Goal: Ask a question

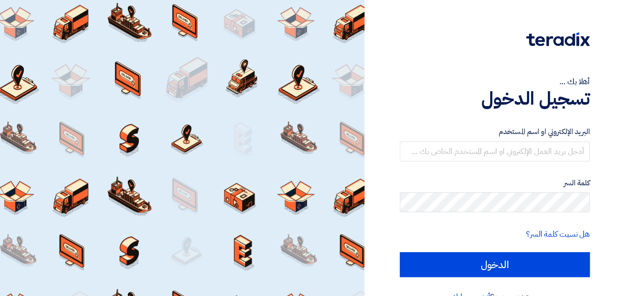
click at [427, 89] on h1 "تسجيل الدخول" at bounding box center [495, 99] width 190 height 22
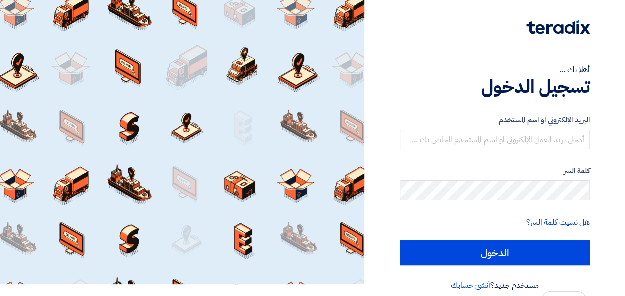
scroll to position [23, 0]
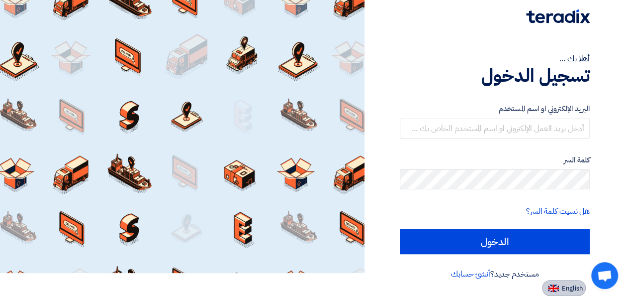
click at [560, 284] on button "English" at bounding box center [564, 288] width 44 height 16
type input "Sign in"
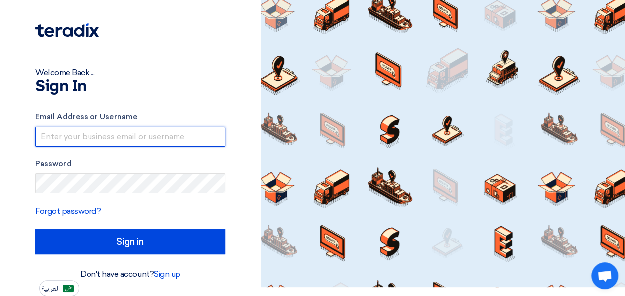
click at [104, 139] on input "text" at bounding box center [130, 136] width 190 height 20
type input "[EMAIL_ADDRESS][DOMAIN_NAME]"
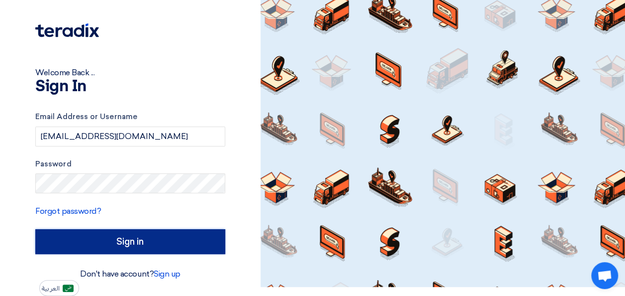
drag, startPoint x: 175, startPoint y: 236, endPoint x: 204, endPoint y: 236, distance: 28.4
click at [175, 236] on input "Sign in" at bounding box center [130, 241] width 190 height 25
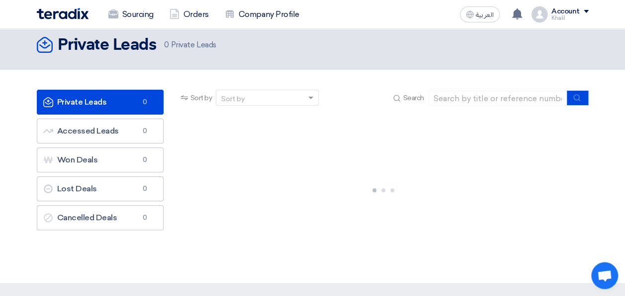
scroll to position [0, 0]
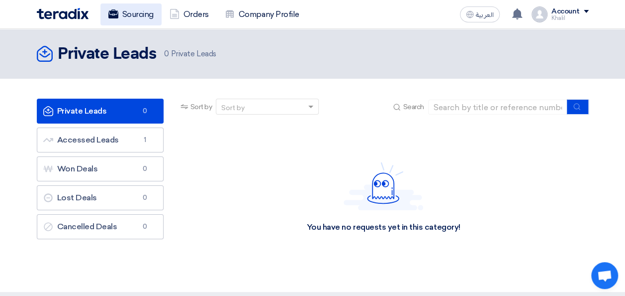
click at [128, 13] on link "Sourcing" at bounding box center [131, 14] width 61 height 22
click at [123, 9] on link "Sourcing" at bounding box center [131, 14] width 61 height 22
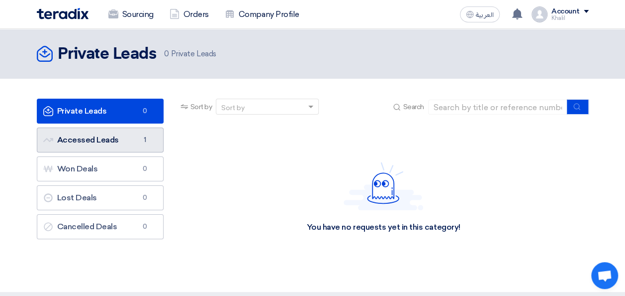
click at [98, 138] on link "Accessed Leads Accessed Leads 1" at bounding box center [100, 139] width 127 height 25
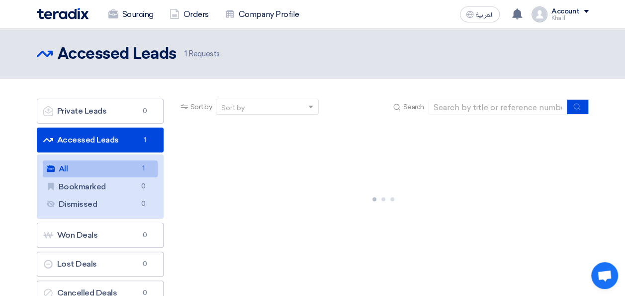
click at [98, 166] on link "All All 1" at bounding box center [100, 168] width 115 height 17
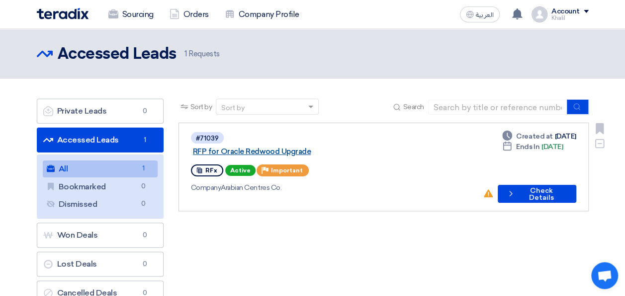
click at [305, 147] on link "RFP for Oracle Redwood Upgrade" at bounding box center [317, 151] width 249 height 9
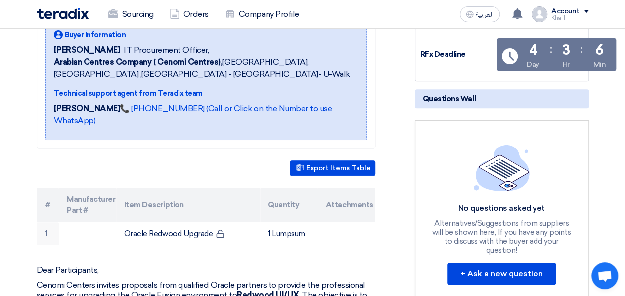
scroll to position [199, 0]
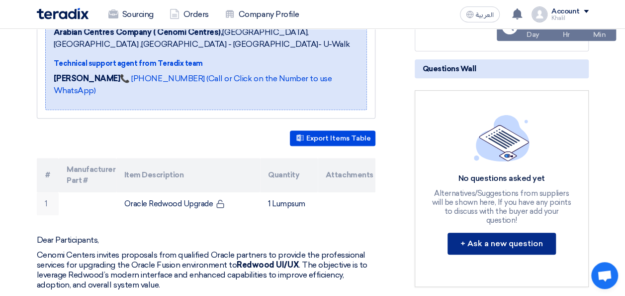
click at [509, 232] on button "+ Ask a new question" at bounding box center [502, 243] width 108 height 22
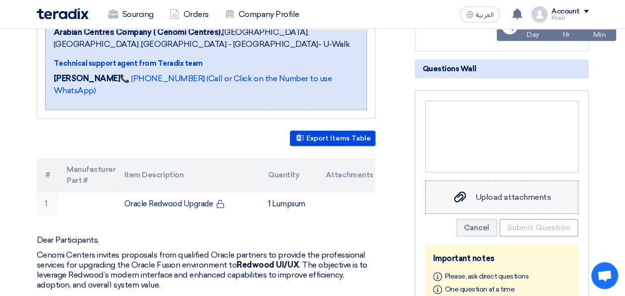
click at [501, 198] on span "Upload attachments" at bounding box center [513, 196] width 75 height 9
click at [0, 0] on input "Upload attachments Upload attachments" at bounding box center [0, 0] width 0 height 0
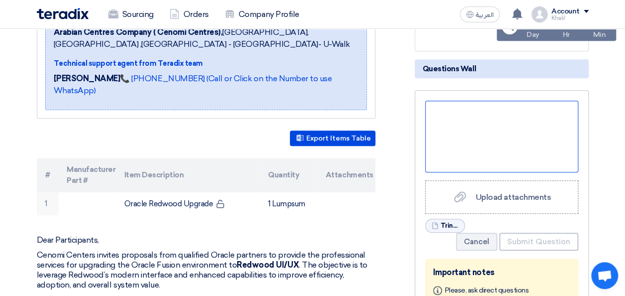
click at [483, 112] on div at bounding box center [501, 137] width 153 height 72
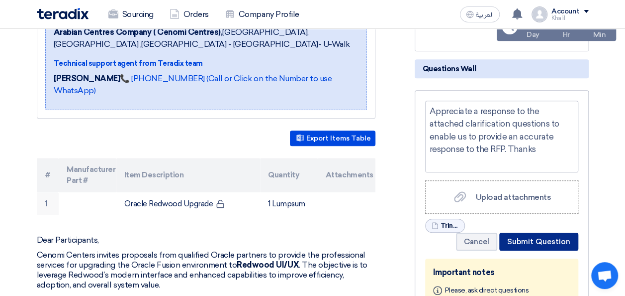
click at [527, 241] on button "Submit Question" at bounding box center [539, 241] width 79 height 18
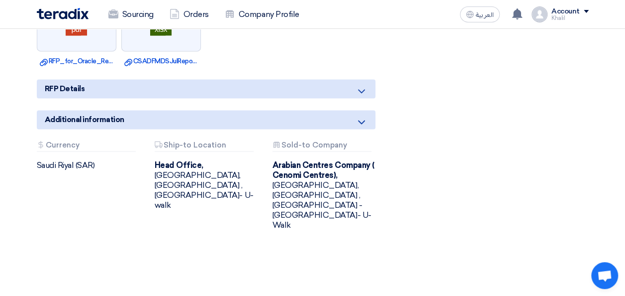
scroll to position [697, 0]
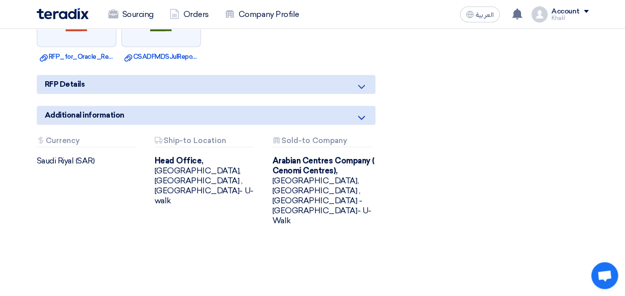
click at [290, 84] on div "RFP Details" at bounding box center [206, 84] width 339 height 19
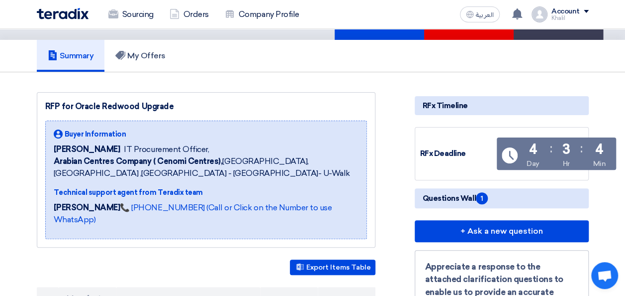
scroll to position [50, 0]
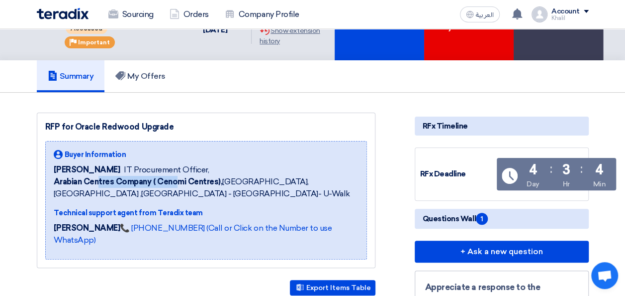
drag, startPoint x: 98, startPoint y: 182, endPoint x: 179, endPoint y: 178, distance: 81.2
click at [178, 179] on b "Arabian Centres Company ( Cenomi Centres)," at bounding box center [138, 181] width 169 height 9
drag, startPoint x: 179, startPoint y: 178, endPoint x: 199, endPoint y: 178, distance: 20.4
click at [199, 178] on b "Arabian Centres Company ( Cenomi Centres)," at bounding box center [138, 181] width 169 height 9
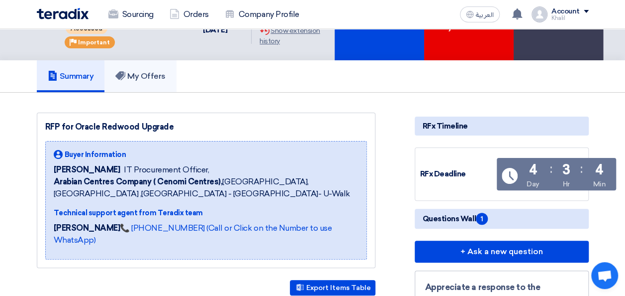
click at [147, 81] on link "My Offers" at bounding box center [140, 76] width 72 height 32
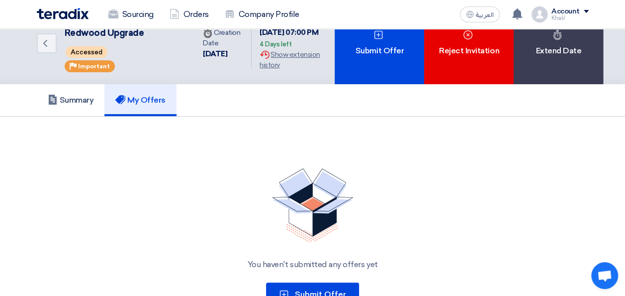
scroll to position [0, 0]
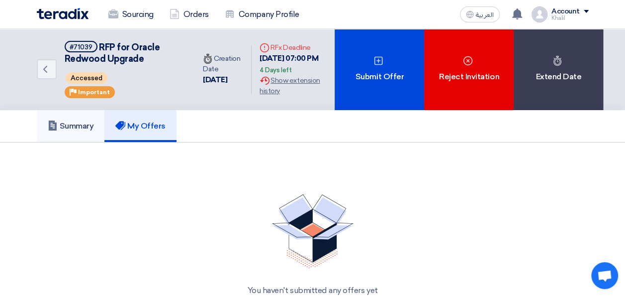
click at [59, 118] on link "Summary" at bounding box center [71, 126] width 68 height 32
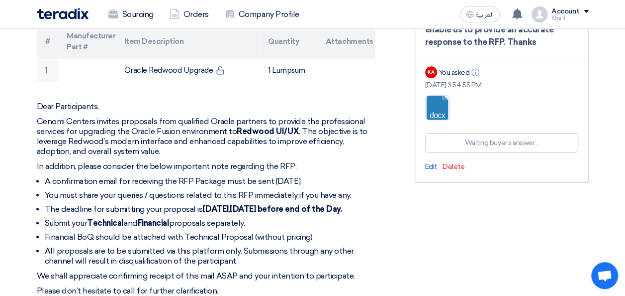
scroll to position [398, 0]
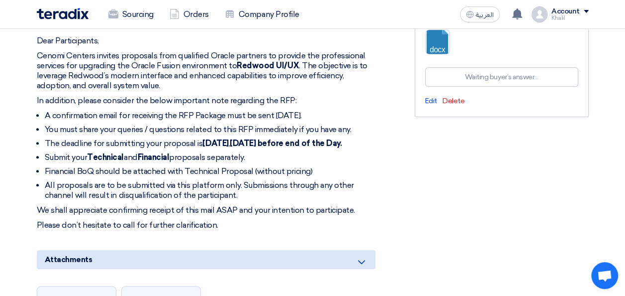
drag, startPoint x: 85, startPoint y: 151, endPoint x: 272, endPoint y: 152, distance: 187.1
click at [272, 152] on li "Submit your Technical and Financial proposals separately." at bounding box center [210, 157] width 331 height 10
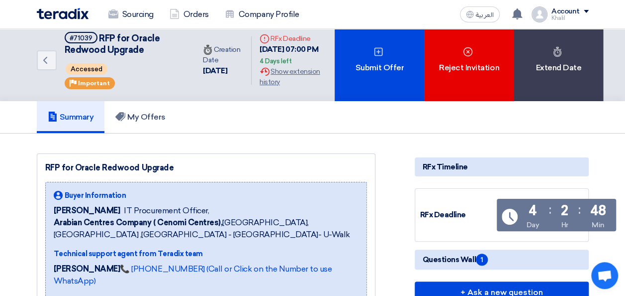
scroll to position [0, 0]
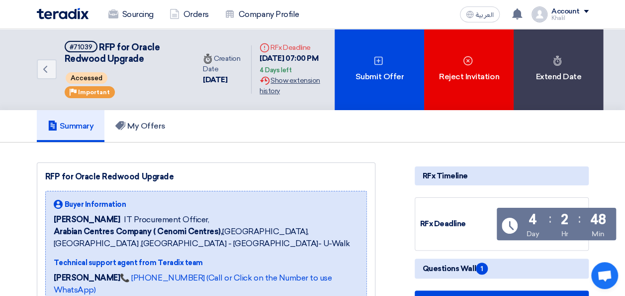
click at [268, 81] on div "Extension History Show extension history" at bounding box center [293, 85] width 67 height 21
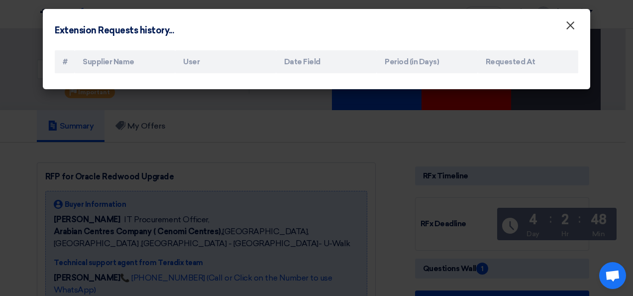
click at [570, 24] on span "×" at bounding box center [570, 28] width 10 height 20
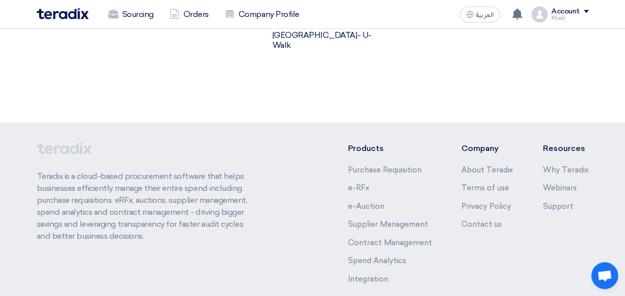
scroll to position [890, 0]
